Goal: Transaction & Acquisition: Purchase product/service

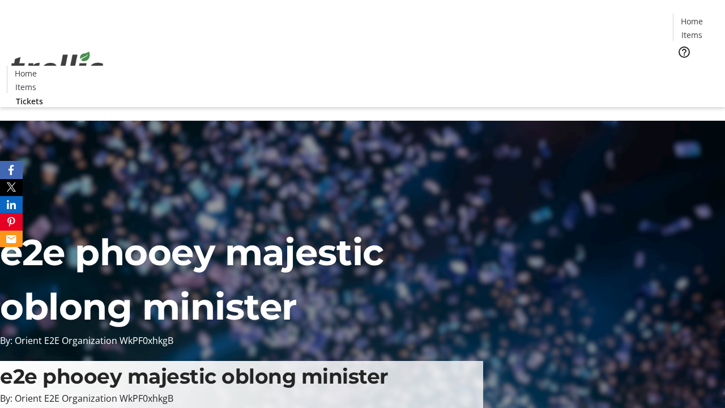
click at [682, 66] on span "Tickets" at bounding box center [695, 72] width 27 height 12
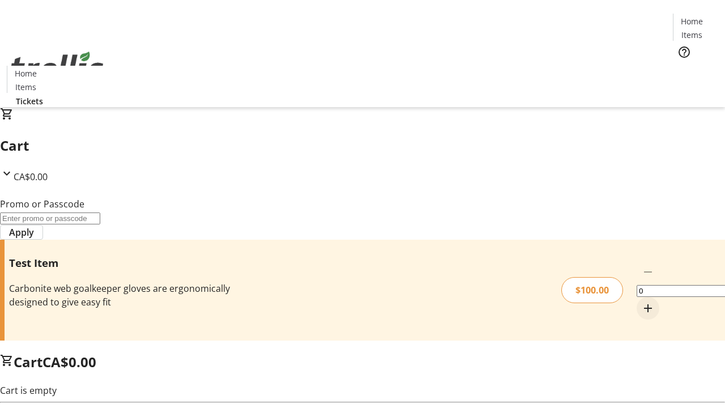
click at [641, 301] on mat-icon "Increment by one" at bounding box center [648, 308] width 14 height 14
type input "1"
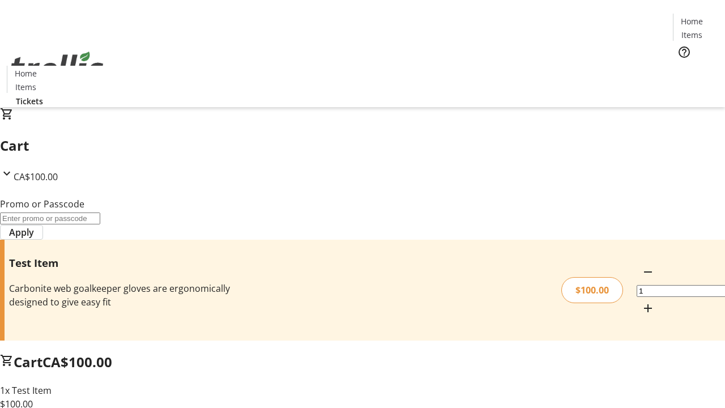
type input "PERCENT"
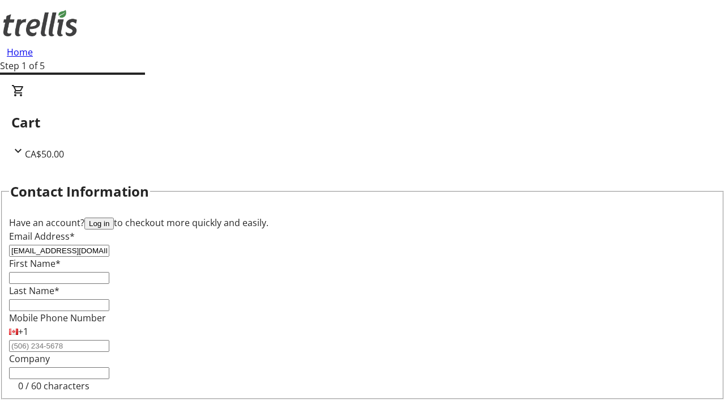
type input "[EMAIL_ADDRESS][DOMAIN_NAME]"
type input "Mercedes"
type input "[PERSON_NAME]"
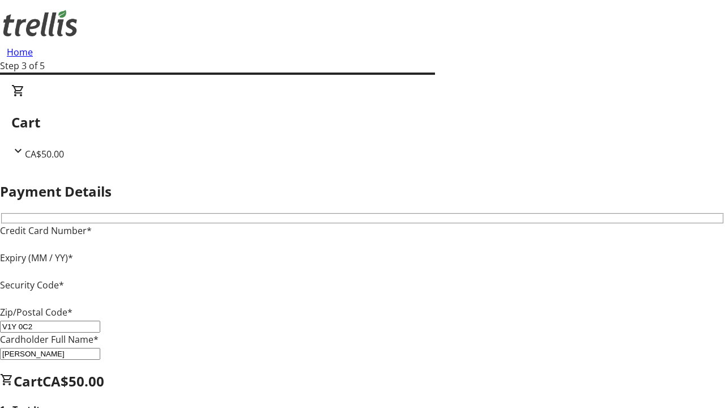
type input "V1Y 0C2"
